Goal: Navigation & Orientation: Find specific page/section

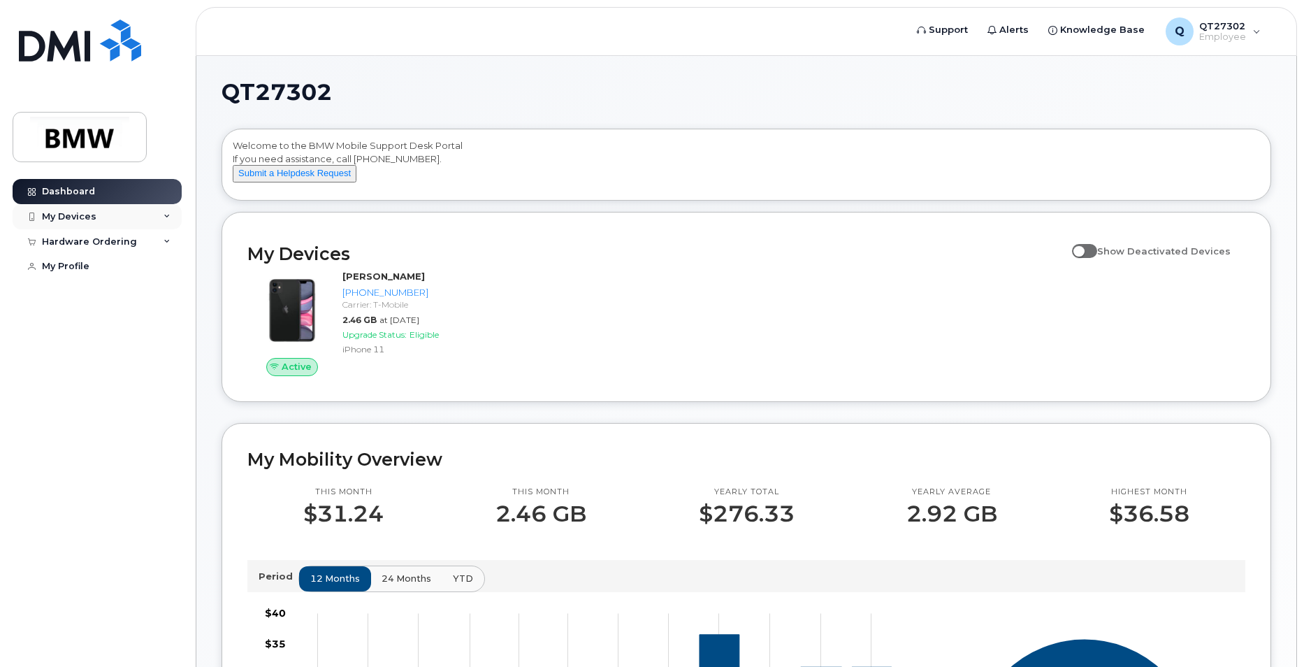
click at [108, 215] on div "My Devices" at bounding box center [97, 216] width 169 height 25
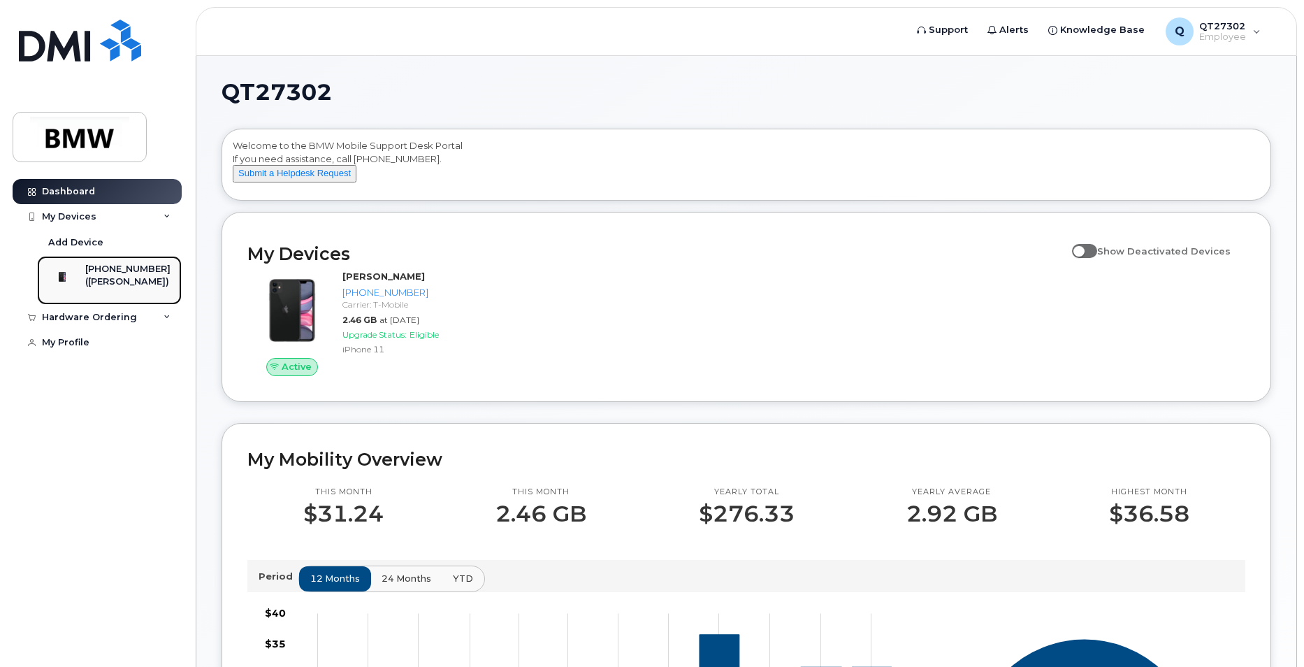
click at [129, 278] on div "([PERSON_NAME])" at bounding box center [127, 281] width 85 height 13
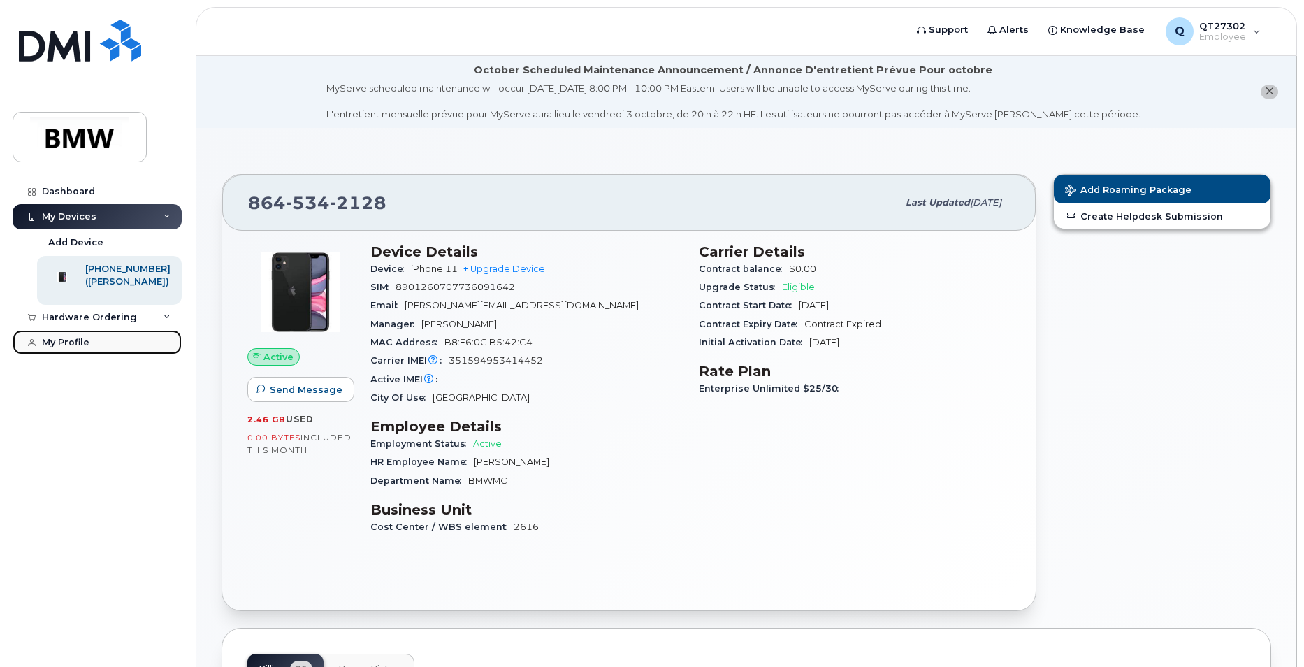
click at [87, 348] on div "My Profile" at bounding box center [66, 342] width 48 height 11
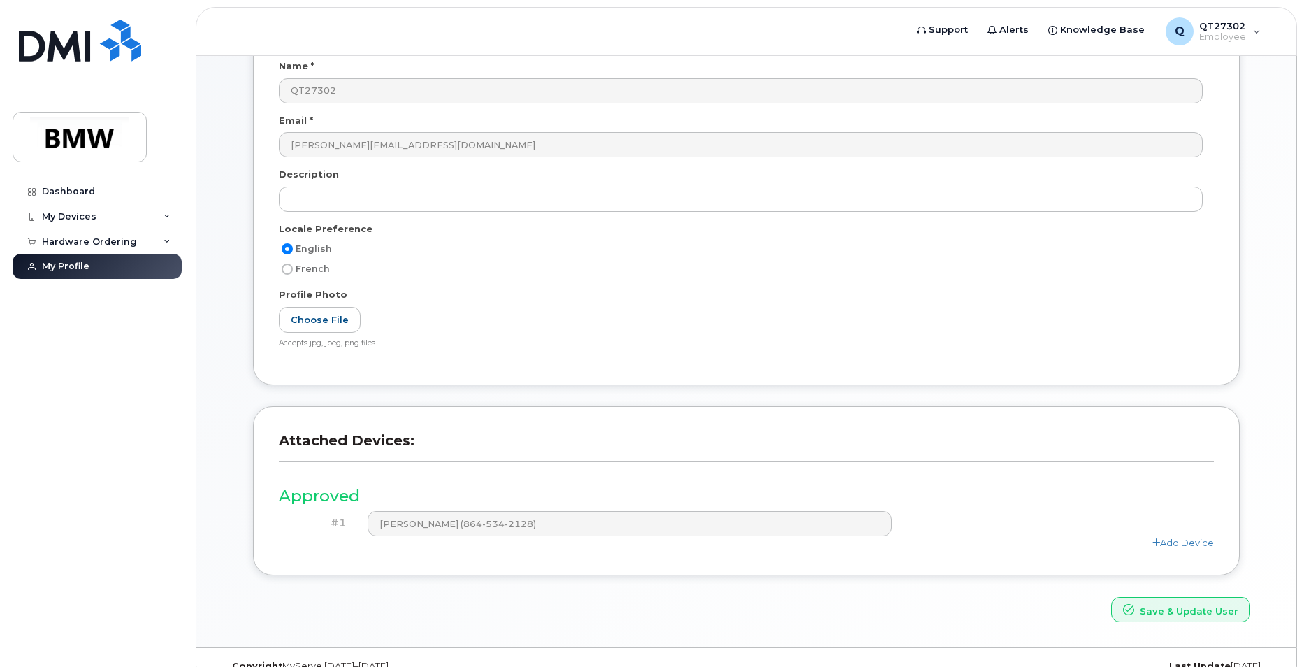
scroll to position [235, 0]
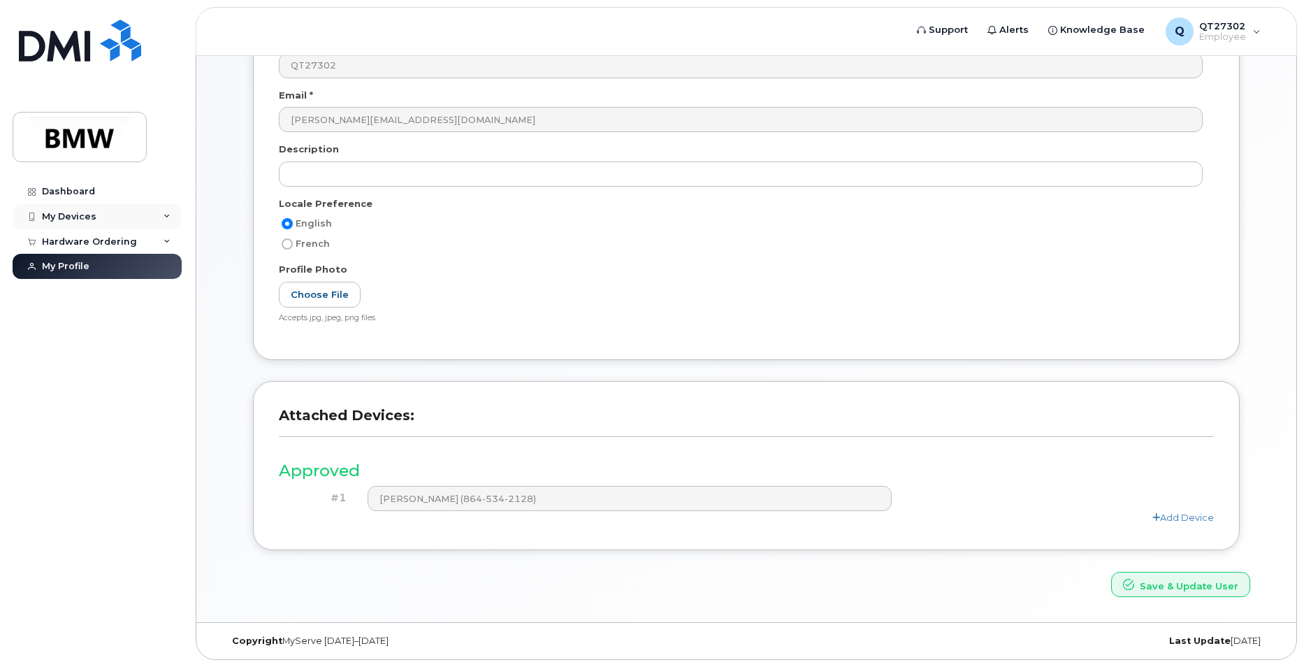
click at [74, 217] on div "My Devices" at bounding box center [69, 216] width 55 height 11
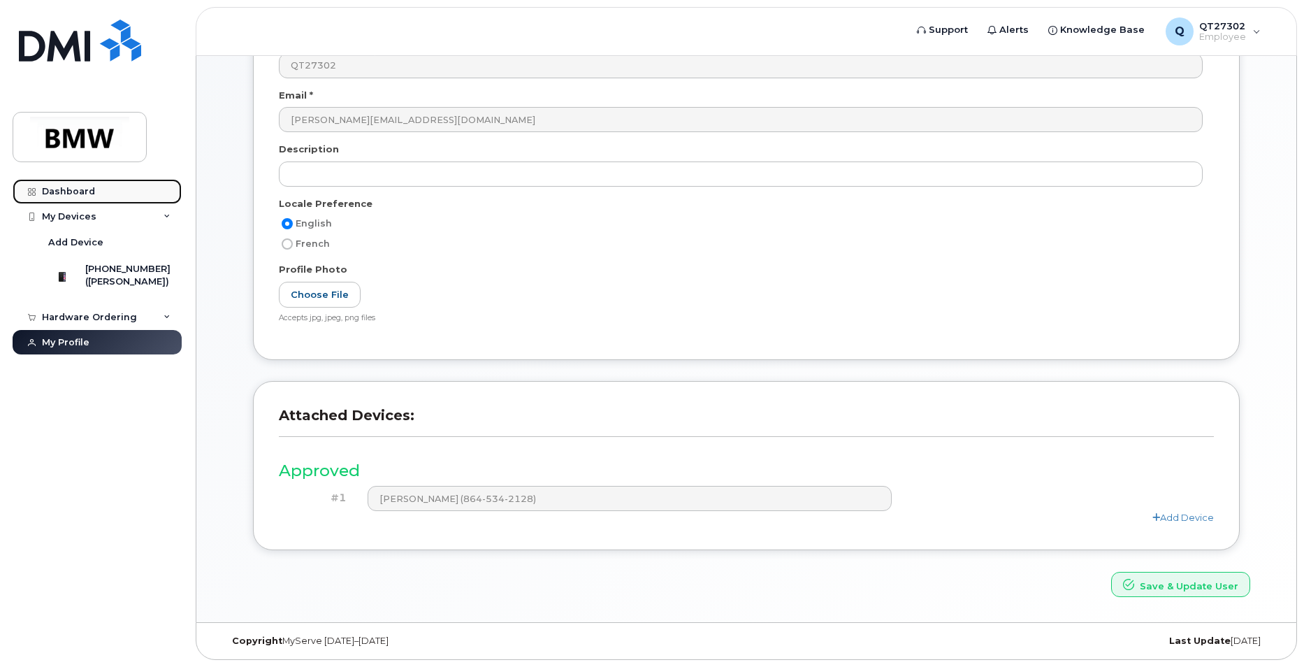
click at [71, 188] on div "Dashboard" at bounding box center [68, 191] width 53 height 11
